Goal: Information Seeking & Learning: Learn about a topic

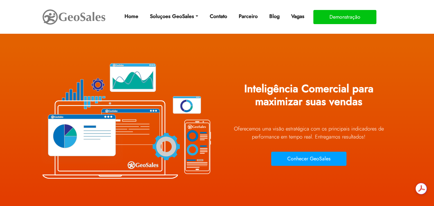
click at [382, 162] on div "Conhecer GeoSales" at bounding box center [309, 160] width 174 height 17
click at [379, 160] on div "Conhecer GeoSales" at bounding box center [309, 160] width 174 height 17
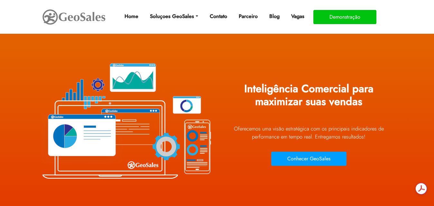
click at [379, 160] on div "Conhecer GeoSales" at bounding box center [309, 160] width 174 height 17
